Goal: Task Accomplishment & Management: Complete application form

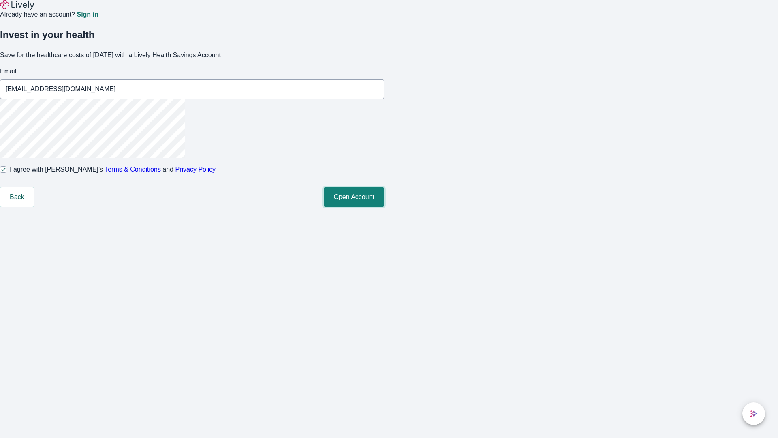
click at [384, 207] on button "Open Account" at bounding box center [354, 196] width 60 height 19
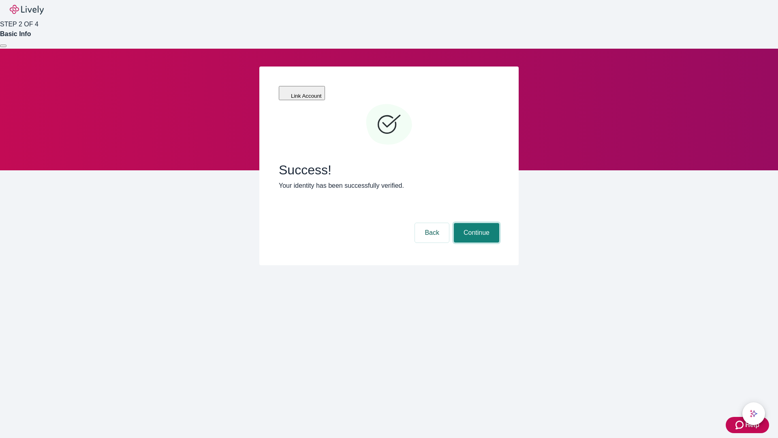
click at [475, 223] on button "Continue" at bounding box center [476, 232] width 45 height 19
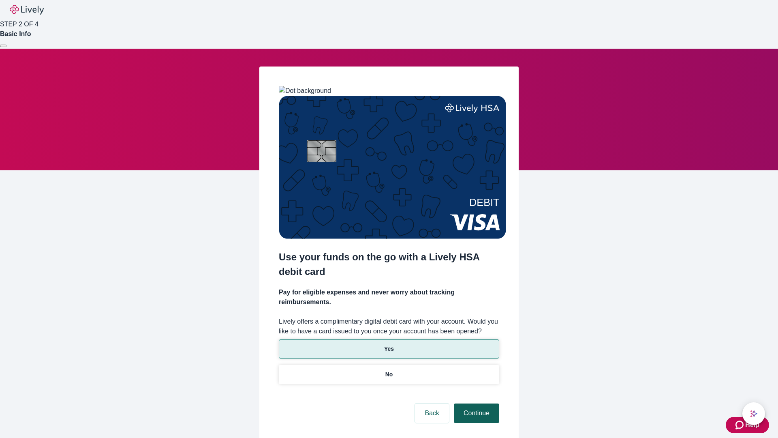
click at [389, 344] on p "Yes" at bounding box center [389, 348] width 10 height 9
click at [475, 403] on button "Continue" at bounding box center [476, 412] width 45 height 19
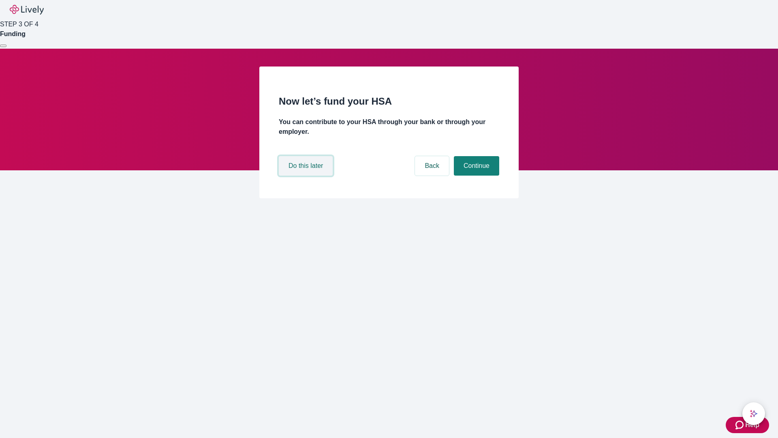
click at [307, 175] on button "Do this later" at bounding box center [306, 165] width 54 height 19
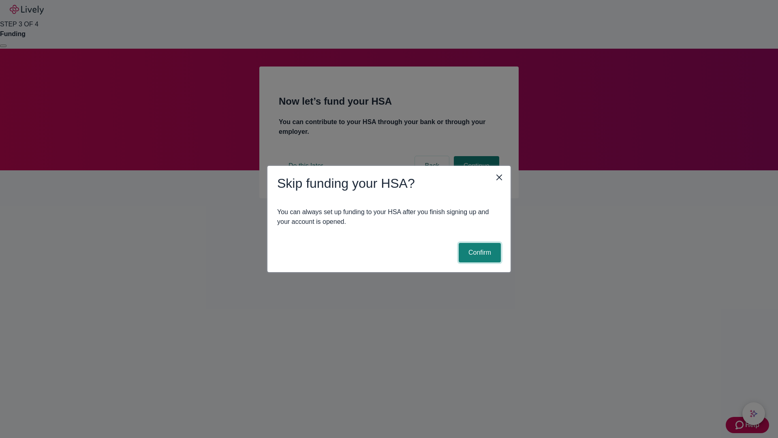
click at [479, 252] on button "Confirm" at bounding box center [480, 252] width 42 height 19
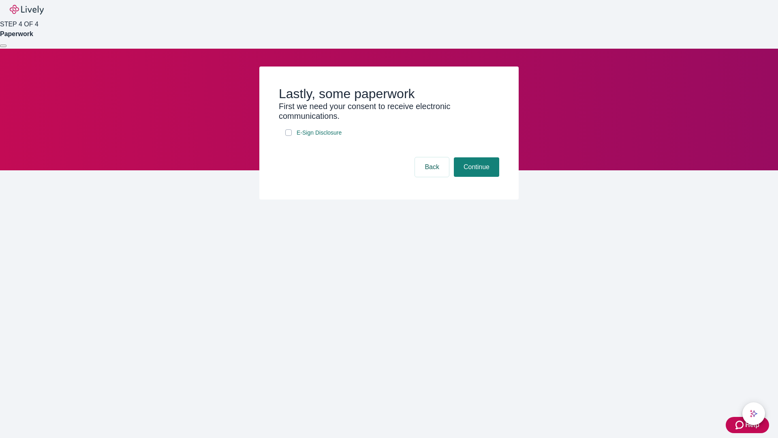
click at [289, 136] on input "E-Sign Disclosure" at bounding box center [288, 132] width 6 height 6
checkbox input "true"
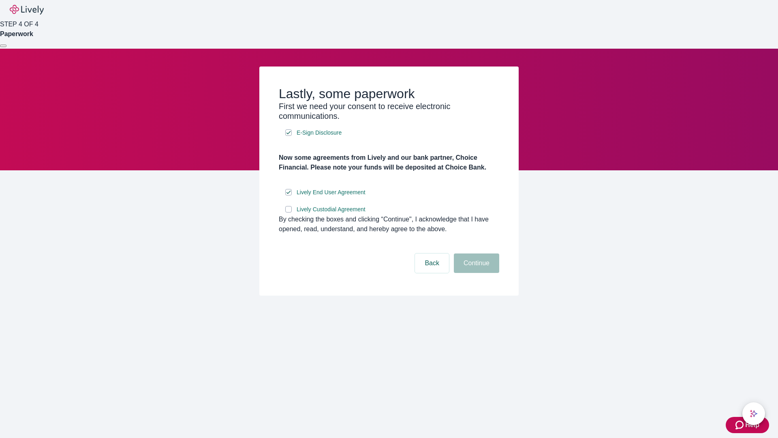
click at [289, 212] on input "Lively Custodial Agreement" at bounding box center [288, 209] width 6 height 6
checkbox input "true"
click at [475, 273] on button "Continue" at bounding box center [476, 262] width 45 height 19
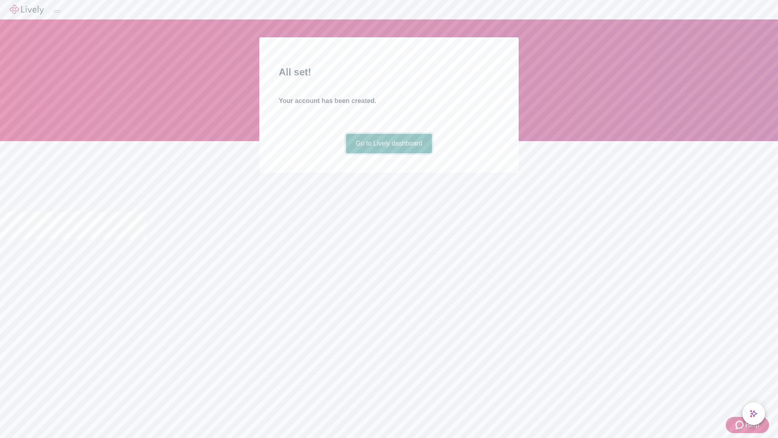
click at [389, 153] on link "Go to Lively dashboard" at bounding box center [389, 143] width 86 height 19
